Goal: Task Accomplishment & Management: Manage account settings

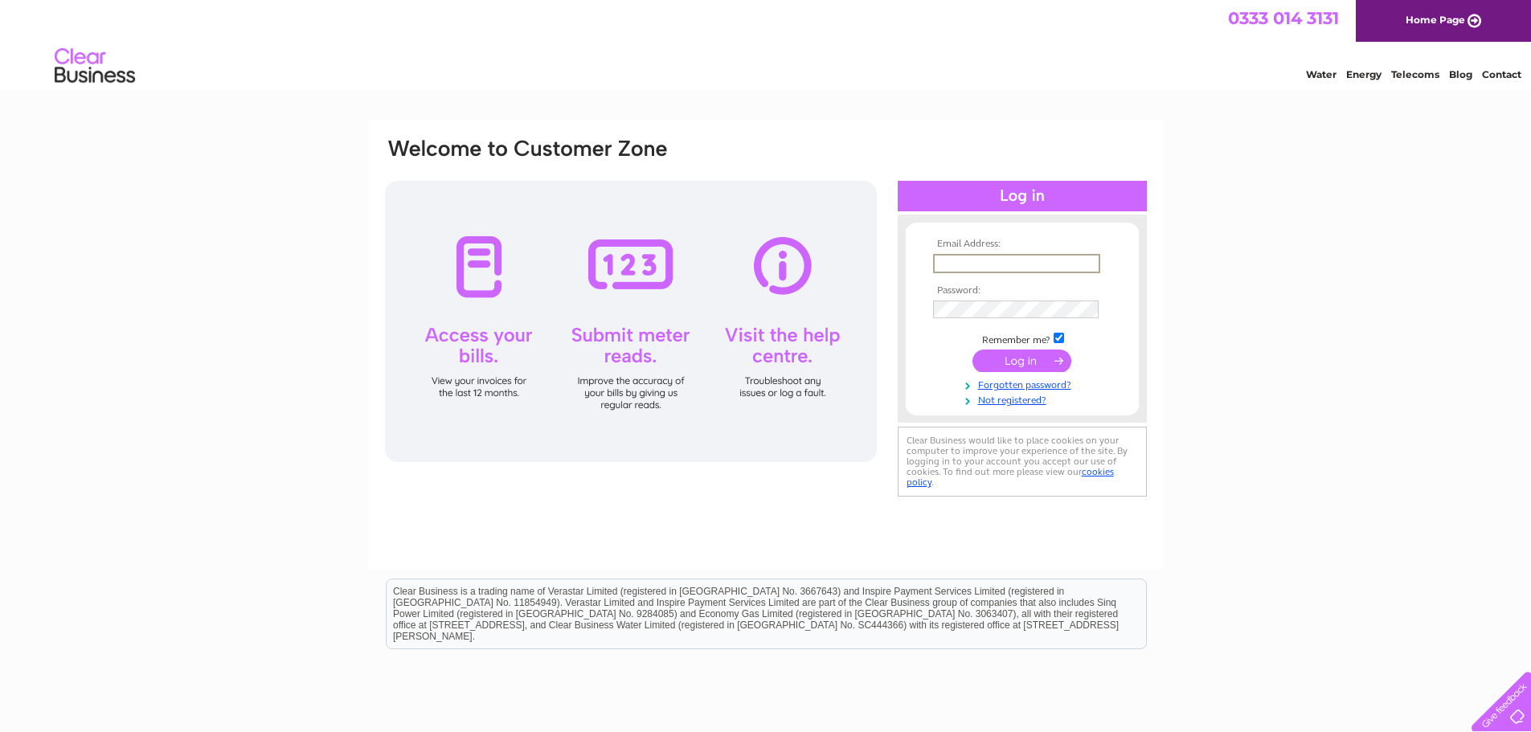
click at [1019, 256] on input "text" at bounding box center [1016, 263] width 167 height 19
click at [825, 674] on html "Clear Business is a trading name of Verastar Limited (registered in [GEOGRAPHIC…" at bounding box center [765, 622] width 1531 height 103
click at [990, 261] on input "text" at bounding box center [1016, 263] width 167 height 19
type input "[EMAIL_ADDRESS][DOMAIN_NAME]"
click at [1023, 362] on input "submit" at bounding box center [1022, 359] width 99 height 23
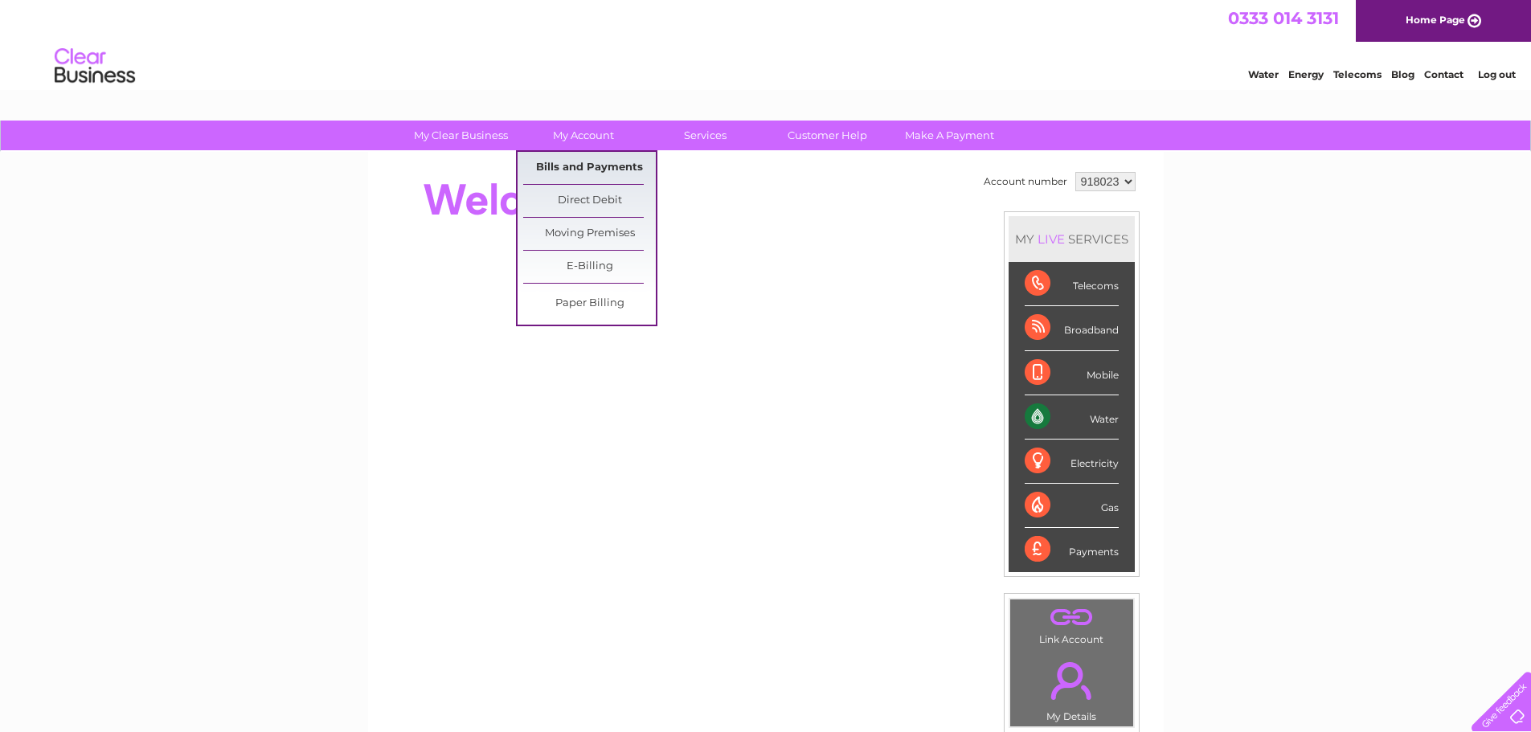
click at [576, 161] on link "Bills and Payments" at bounding box center [589, 168] width 133 height 32
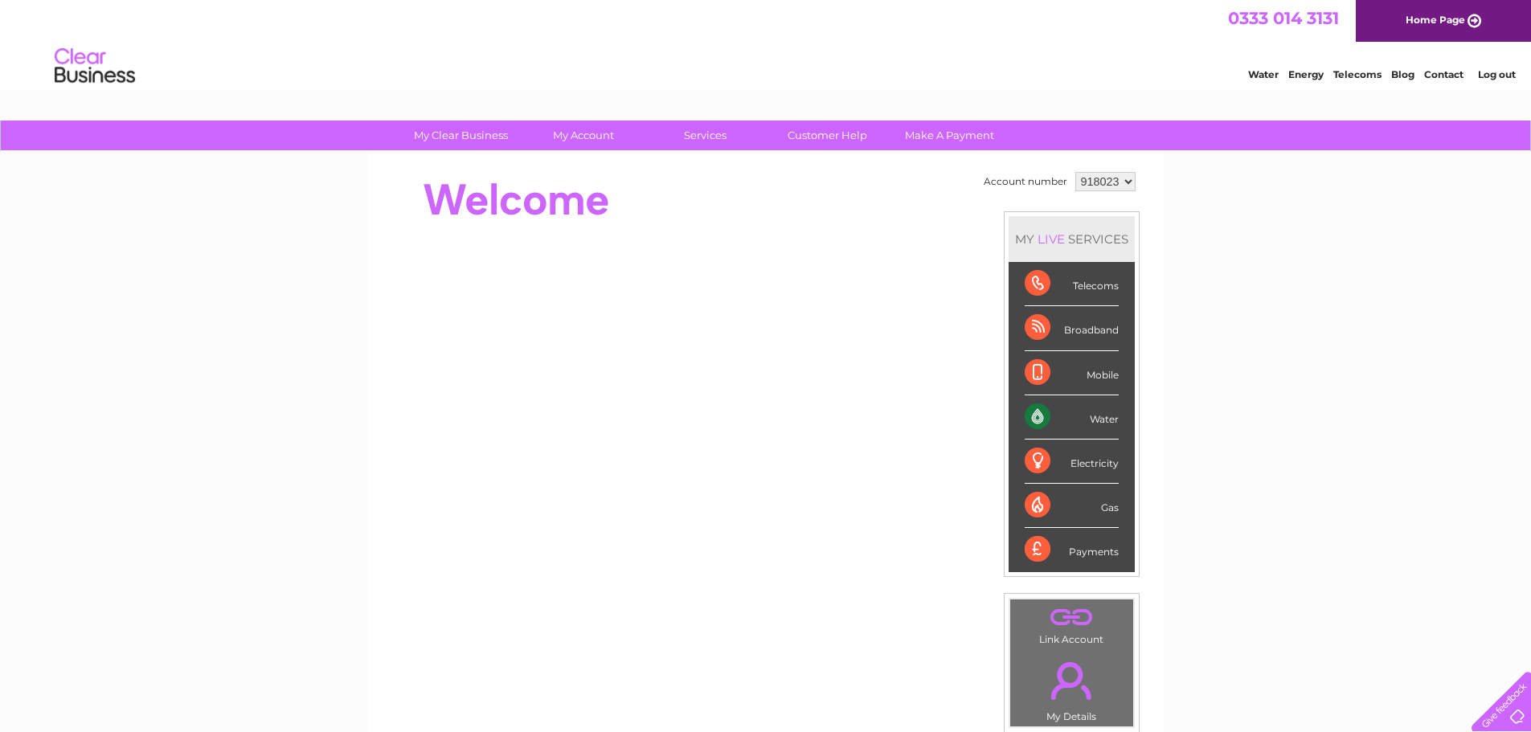
click at [840, 168] on div at bounding box center [675, 200] width 585 height 64
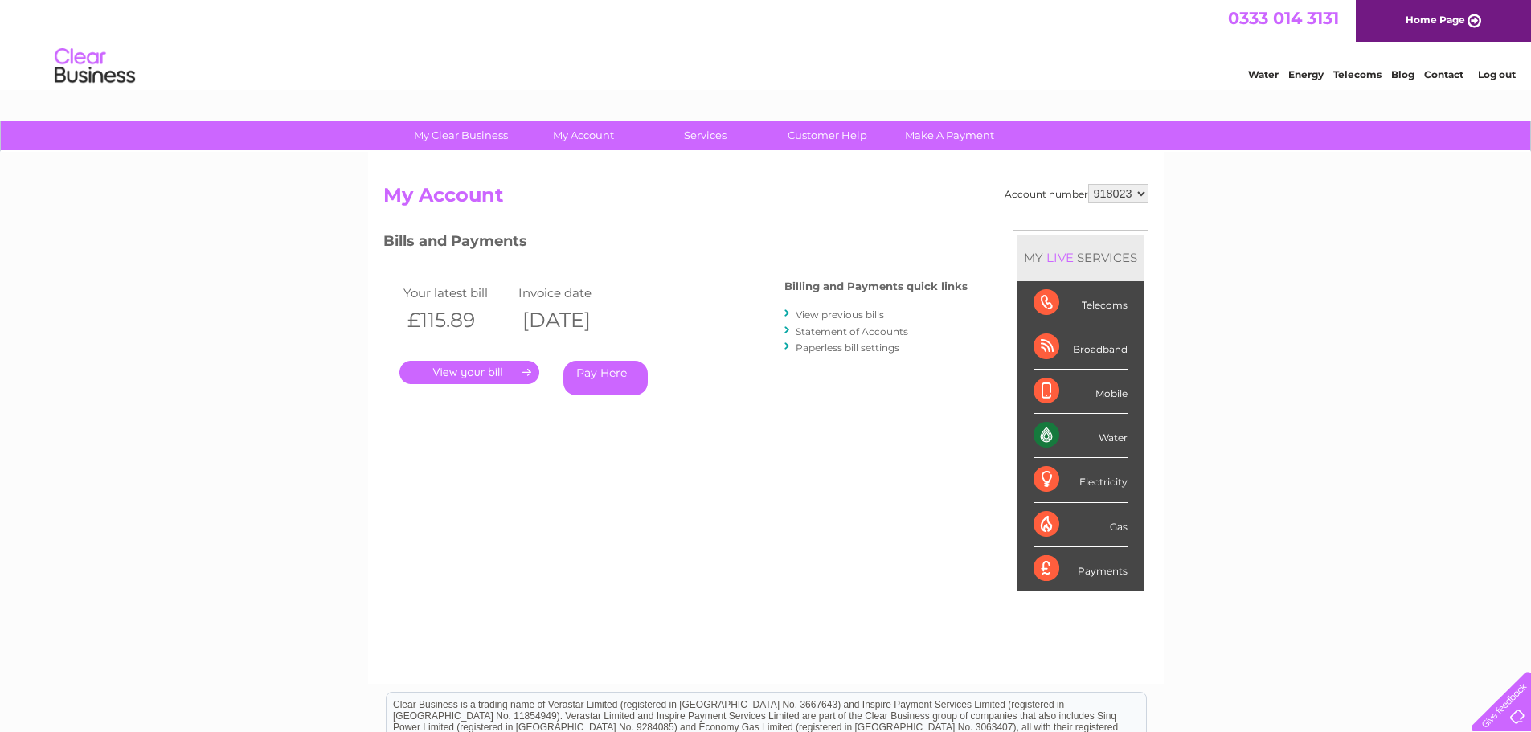
click at [490, 366] on link "." at bounding box center [470, 372] width 140 height 23
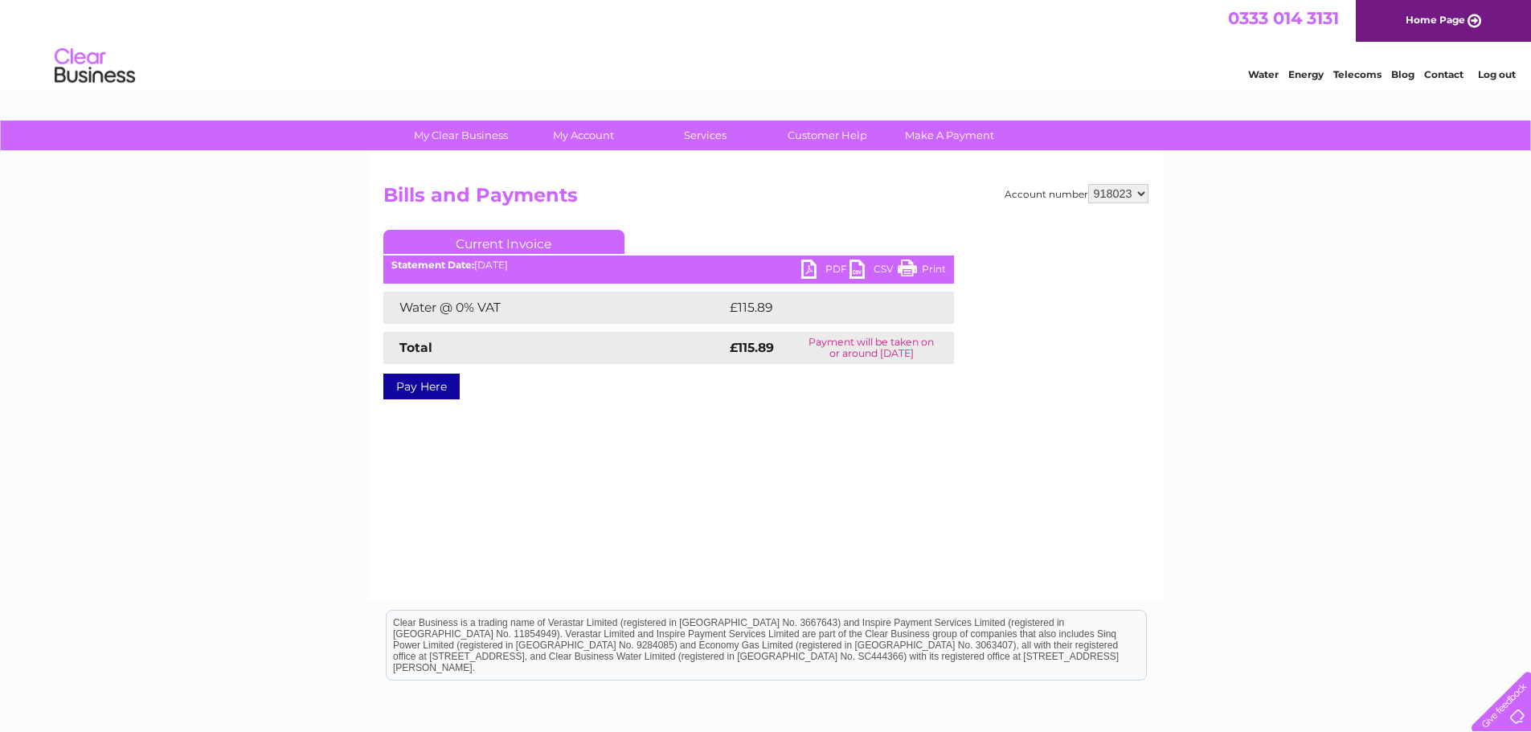
click at [819, 263] on link "PDF" at bounding box center [826, 271] width 48 height 23
click at [1369, 254] on div "My Clear Business Login Details My Details My Preferences Link Account My Accou…" at bounding box center [765, 499] width 1531 height 756
